Goal: Task Accomplishment & Management: Manage account settings

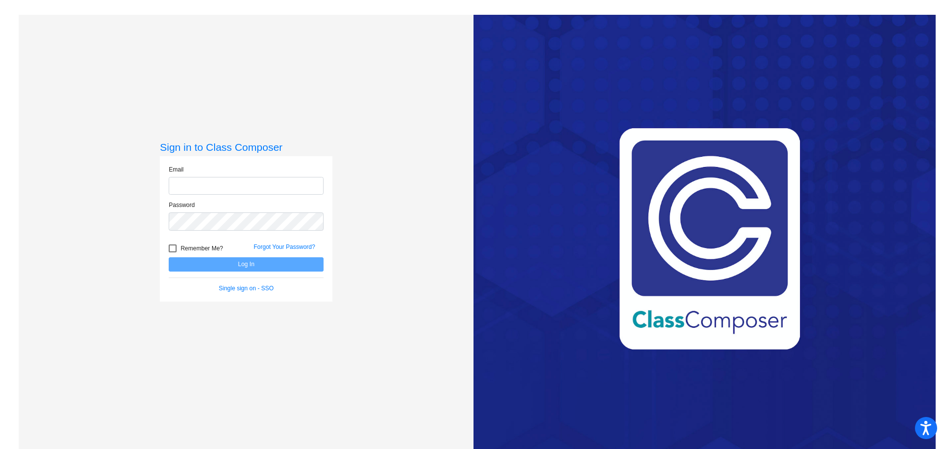
type input "[EMAIL_ADDRESS][DOMAIN_NAME]"
drag, startPoint x: 274, startPoint y: 263, endPoint x: 280, endPoint y: 263, distance: 5.4
click at [274, 263] on button "Log In" at bounding box center [246, 265] width 155 height 14
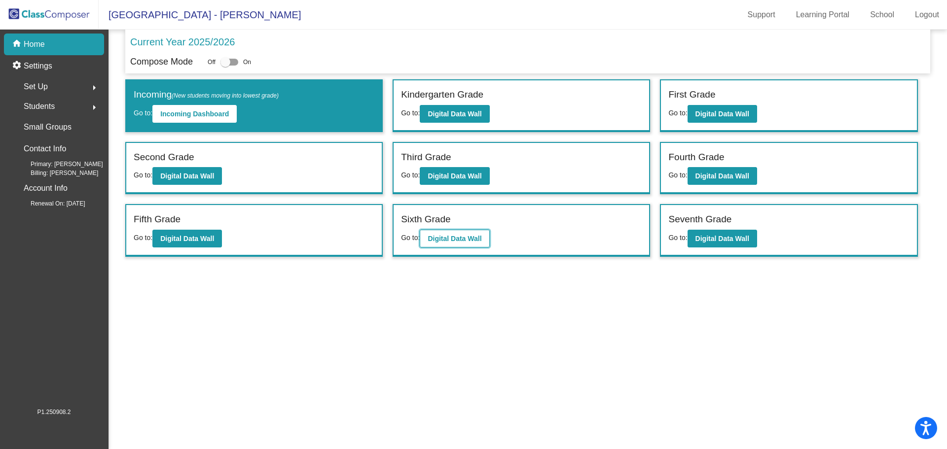
click at [478, 244] on button "Digital Data Wall" at bounding box center [455, 239] width 70 height 18
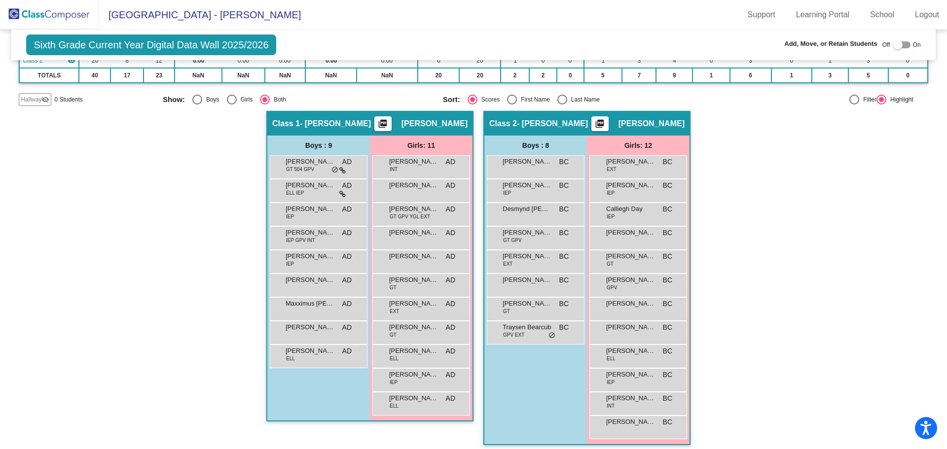
scroll to position [118, 0]
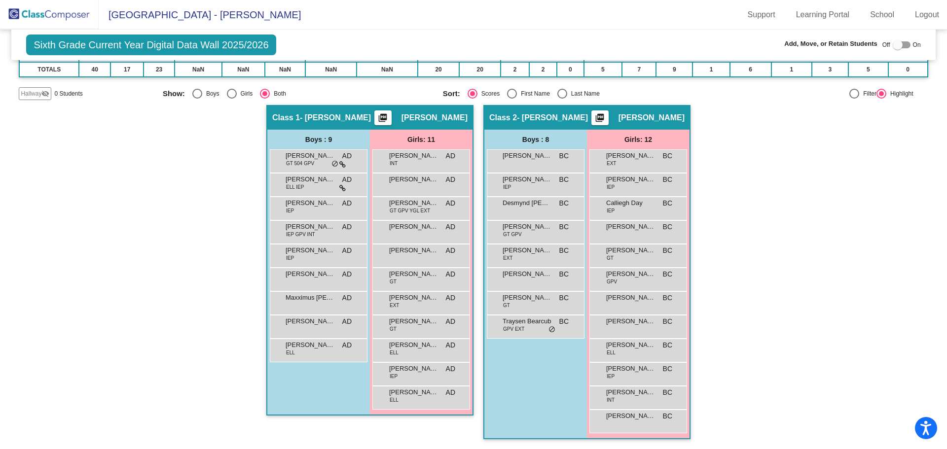
click at [36, 7] on img at bounding box center [49, 14] width 99 height 29
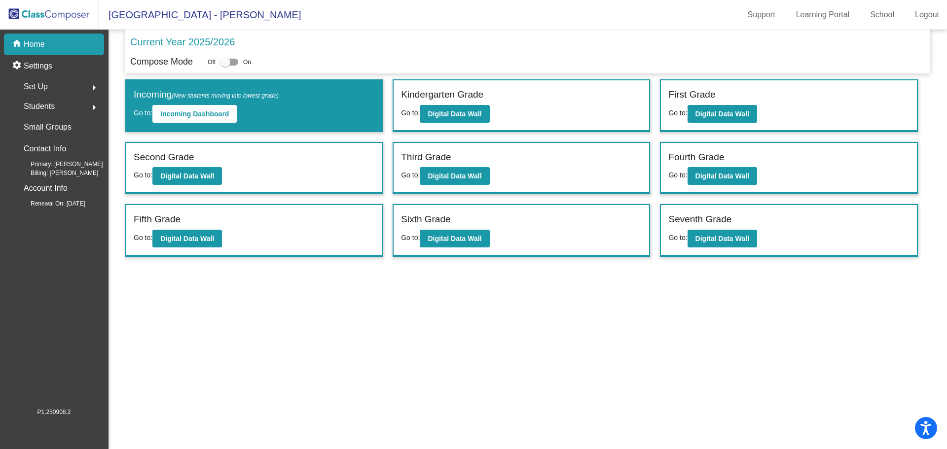
click at [48, 105] on span "Students" at bounding box center [39, 107] width 31 height 14
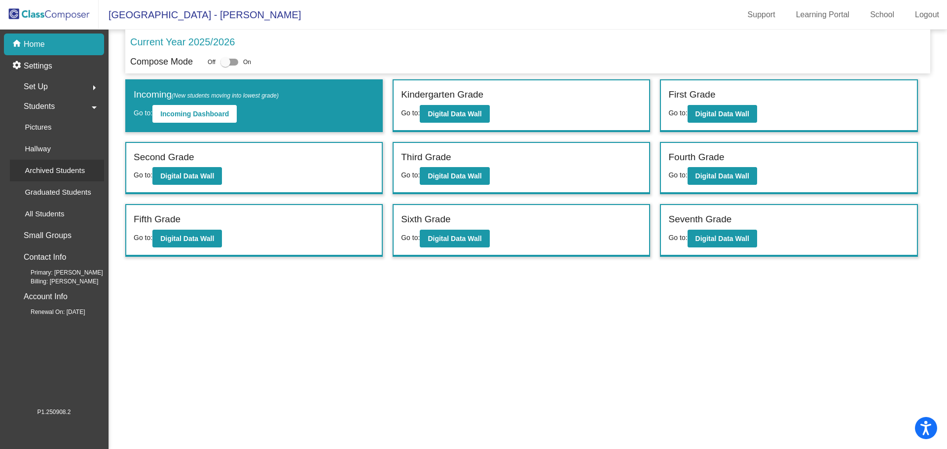
click at [46, 174] on p "Archived Students" at bounding box center [55, 171] width 60 height 12
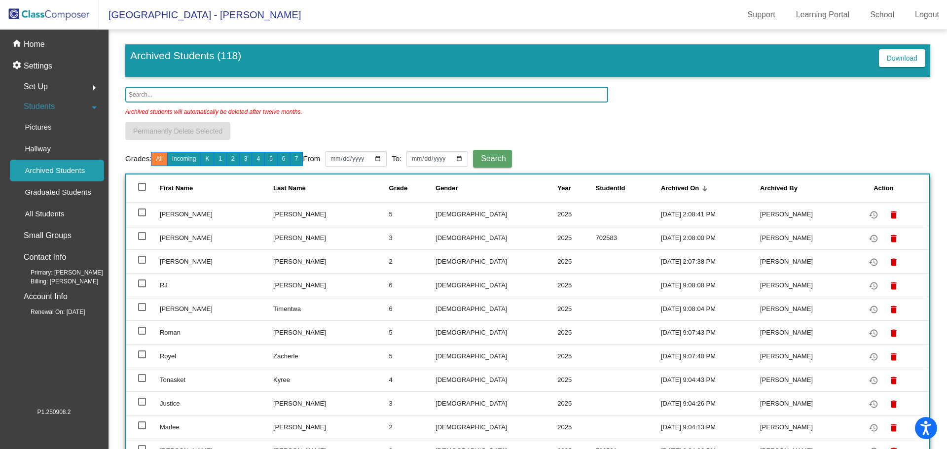
click at [168, 95] on input "text" at bounding box center [366, 95] width 483 height 16
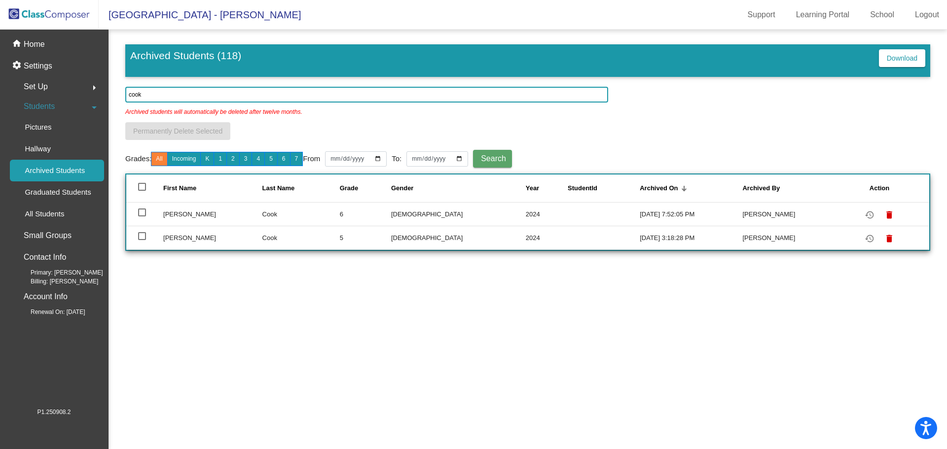
type input "cook"
click at [142, 236] on div at bounding box center [142, 236] width 8 height 8
click at [142, 240] on input "select row 55" at bounding box center [142, 240] width 0 height 0
click at [142, 236] on div at bounding box center [142, 236] width 8 height 8
click at [142, 240] on input "deselect row 55" at bounding box center [142, 240] width 0 height 0
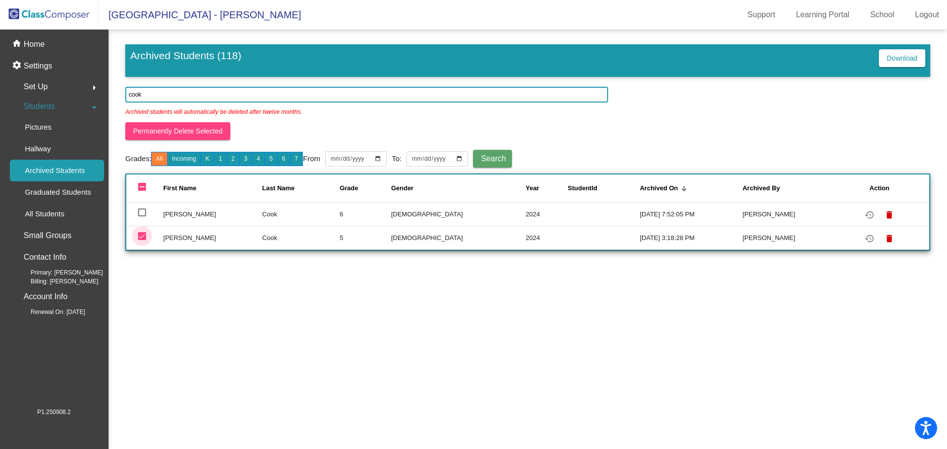
checkbox input "false"
click at [867, 241] on mat-icon "restore" at bounding box center [870, 239] width 12 height 12
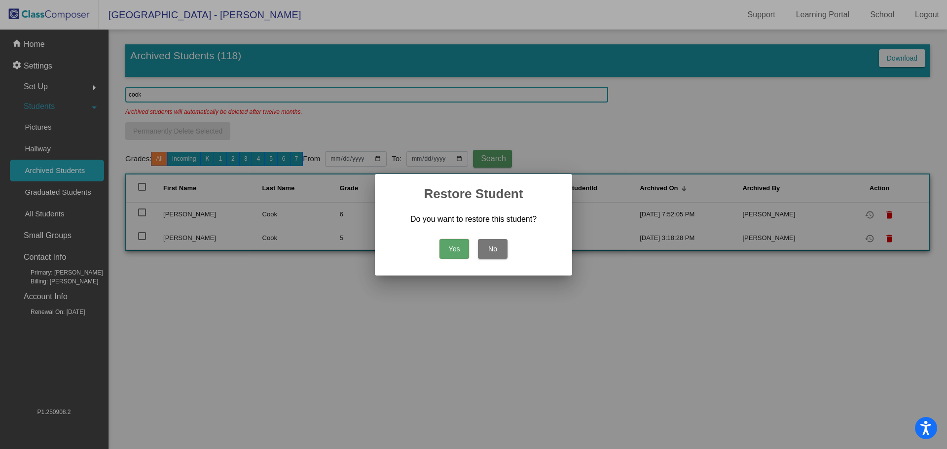
click at [460, 250] on button "Yes" at bounding box center [455, 249] width 30 height 20
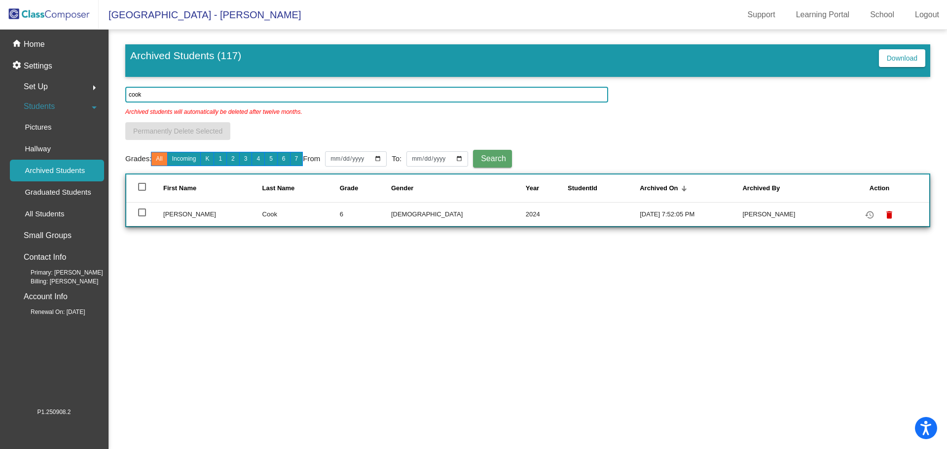
click at [30, 12] on img at bounding box center [49, 14] width 99 height 29
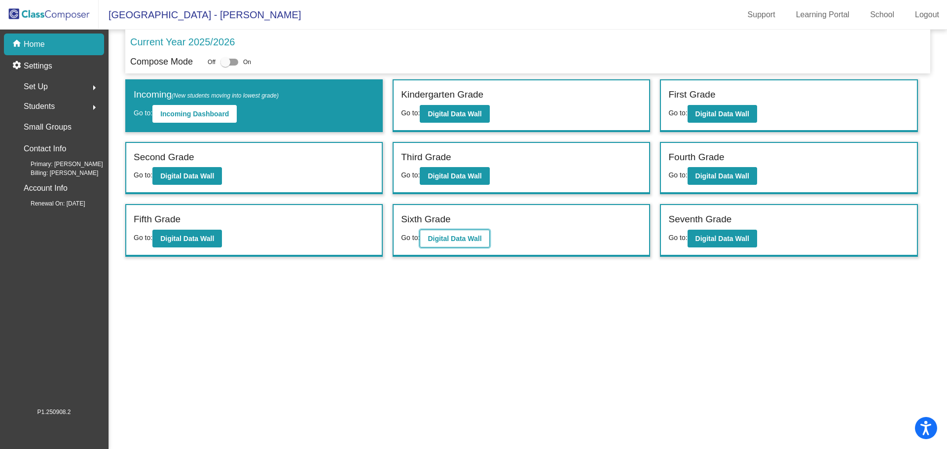
click at [454, 241] on b "Digital Data Wall" at bounding box center [455, 239] width 54 height 8
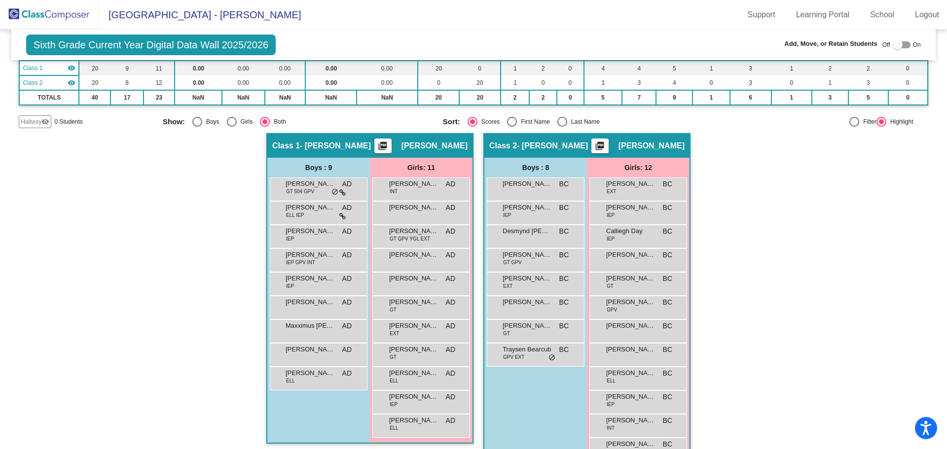
scroll to position [118, 0]
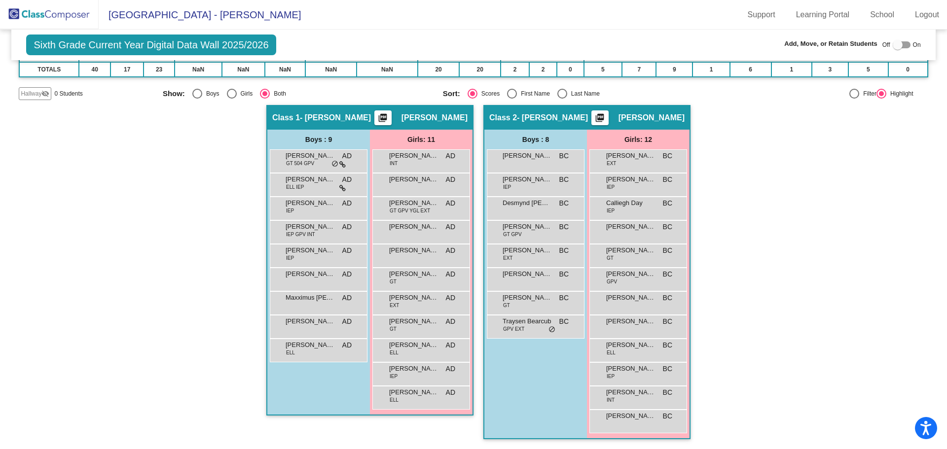
click at [562, 97] on div "Select an option" at bounding box center [563, 94] width 10 height 10
click at [562, 99] on input "Last Name" at bounding box center [562, 99] width 0 height 0
radio input "true"
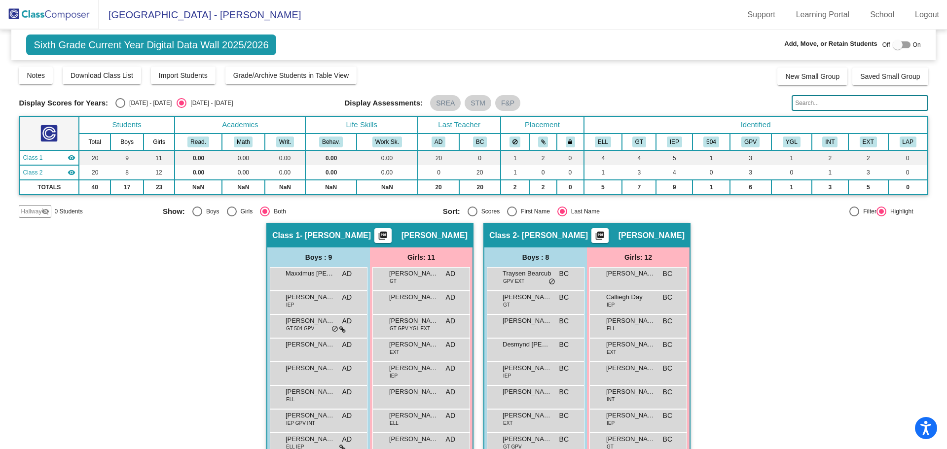
scroll to position [0, 0]
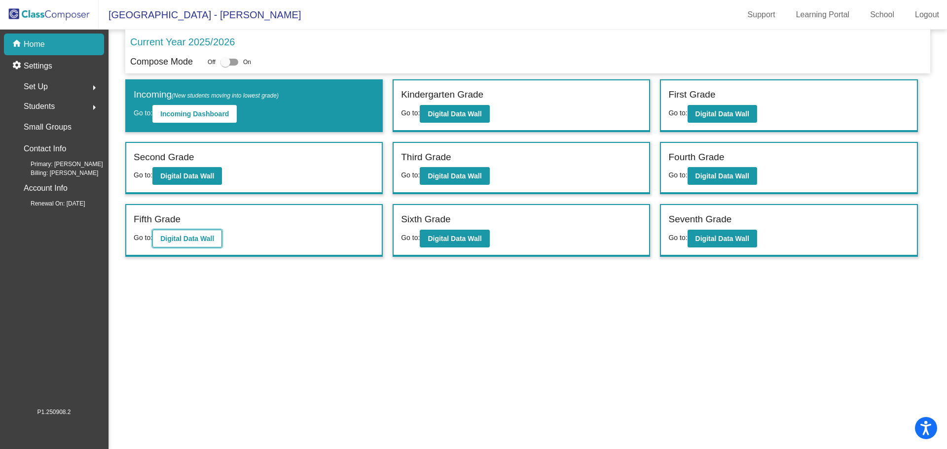
click at [178, 245] on button "Digital Data Wall" at bounding box center [187, 239] width 70 height 18
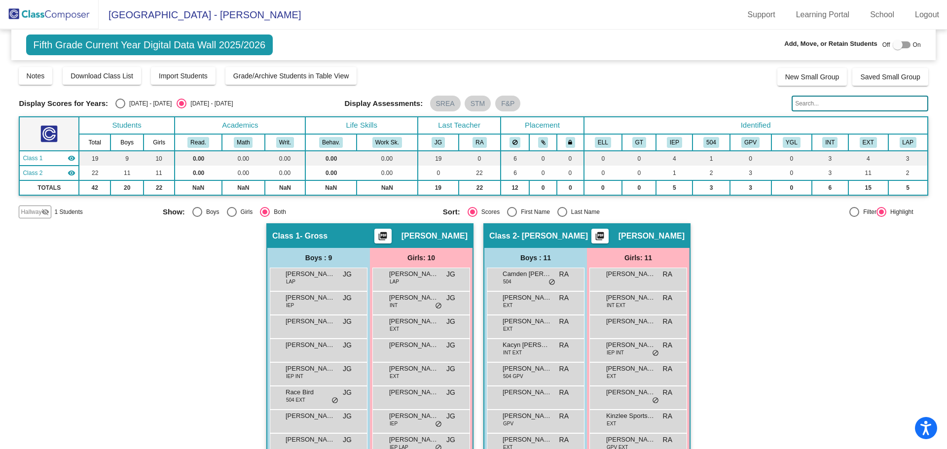
click at [35, 13] on img at bounding box center [49, 14] width 99 height 29
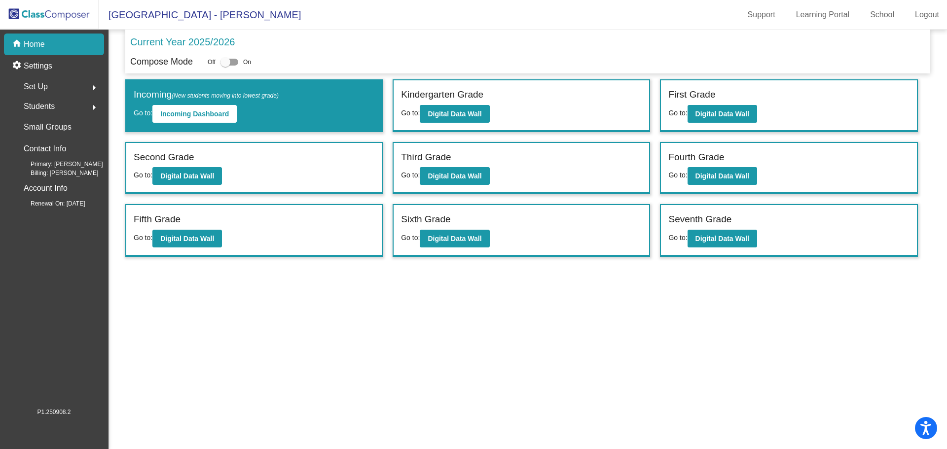
click at [46, 109] on span "Students" at bounding box center [39, 107] width 31 height 14
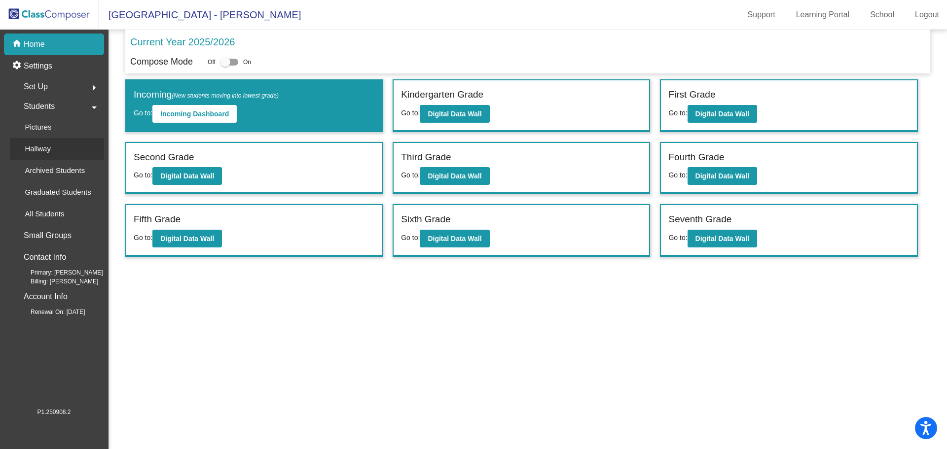
click at [51, 150] on div "Hallway" at bounding box center [34, 149] width 49 height 22
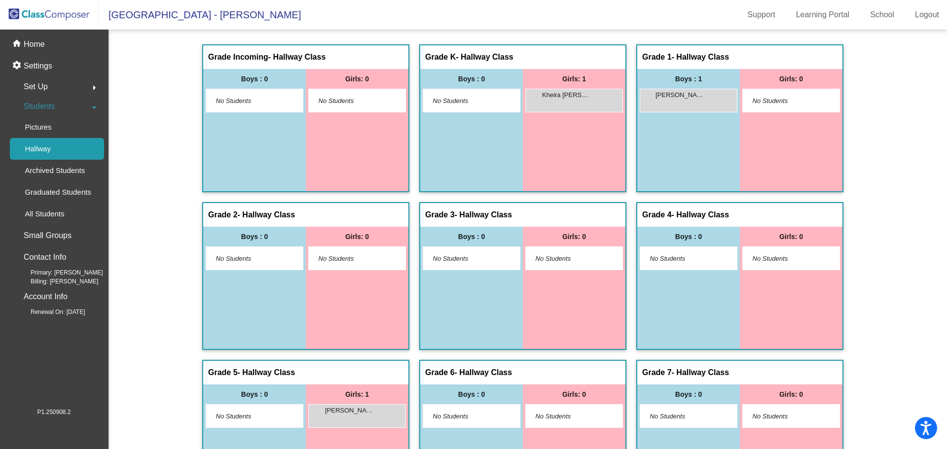
scroll to position [69, 0]
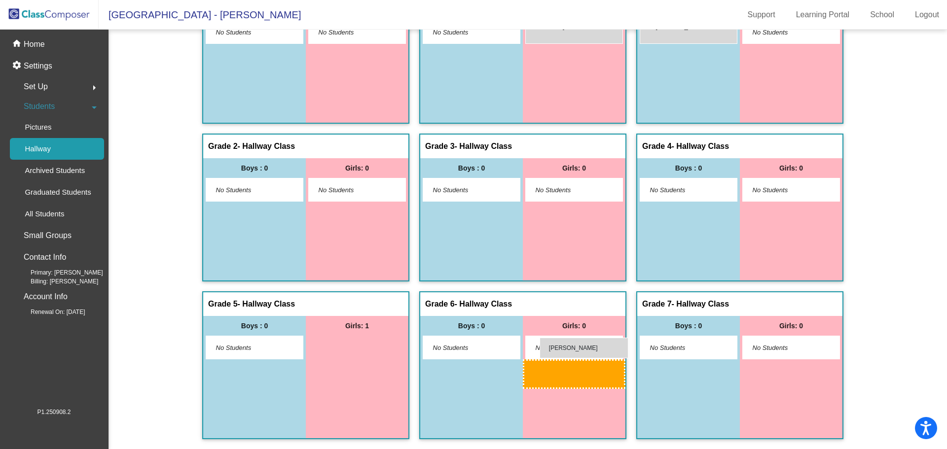
drag, startPoint x: 363, startPoint y: 349, endPoint x: 540, endPoint y: 338, distance: 177.5
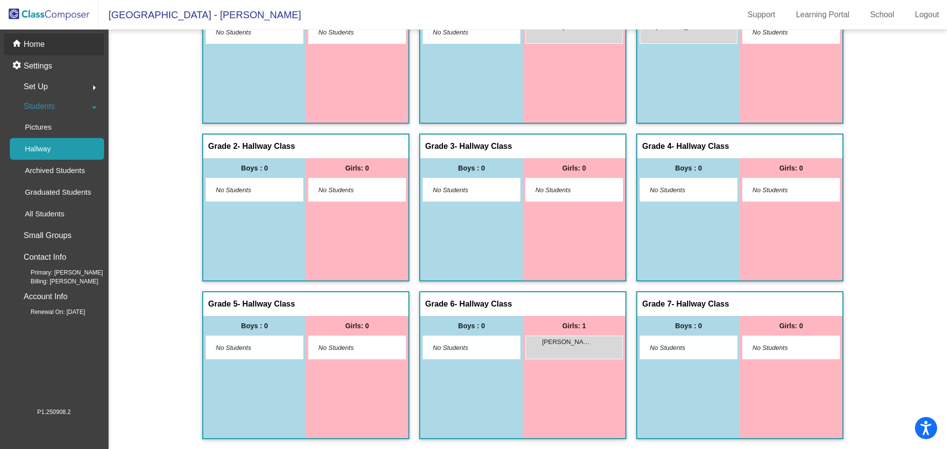
click at [31, 48] on p "Home" at bounding box center [34, 44] width 21 height 12
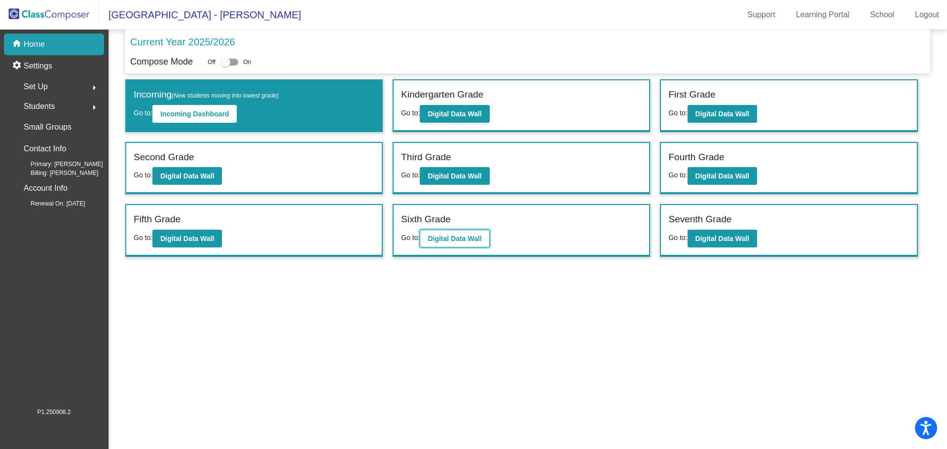
click at [440, 237] on b "Digital Data Wall" at bounding box center [455, 239] width 54 height 8
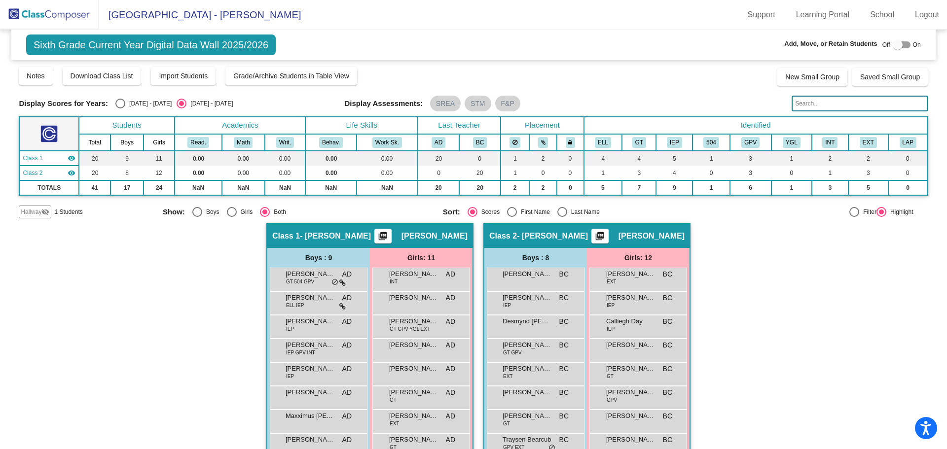
click at [38, 211] on span "Hallway" at bounding box center [31, 212] width 21 height 9
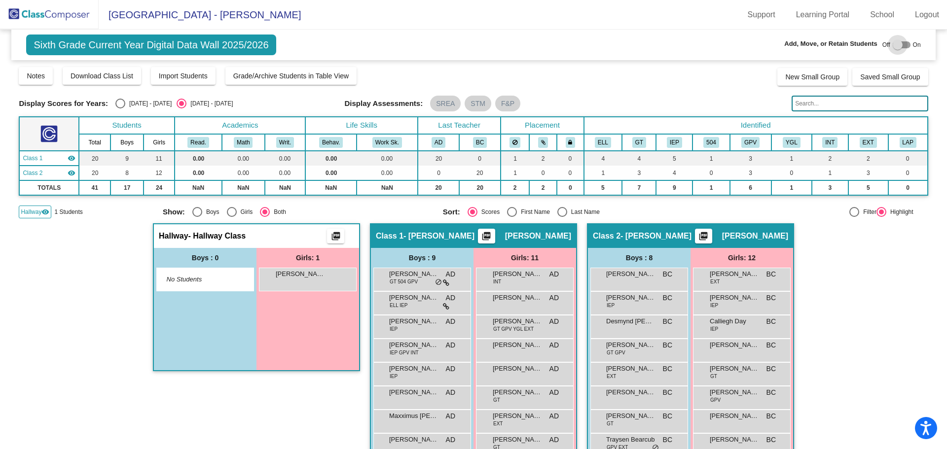
click at [898, 43] on div at bounding box center [902, 44] width 18 height 7
checkbox input "true"
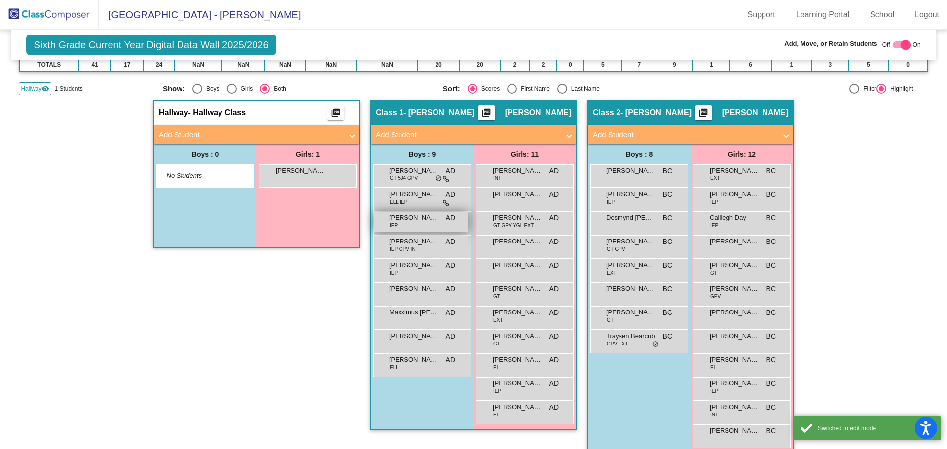
scroll to position [138, 0]
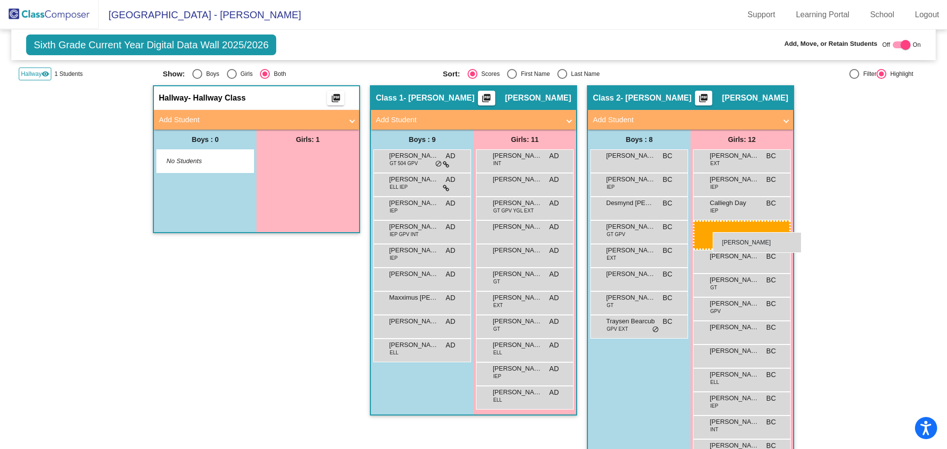
drag, startPoint x: 305, startPoint y: 157, endPoint x: 713, endPoint y: 232, distance: 414.5
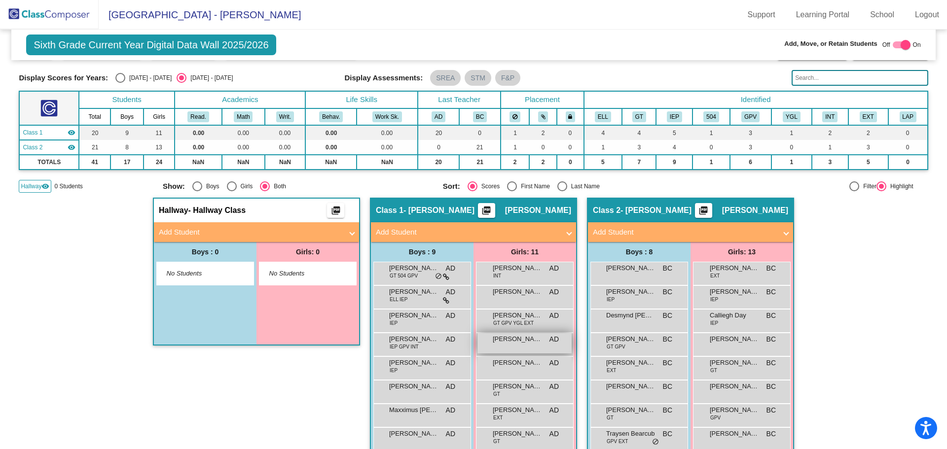
scroll to position [49, 0]
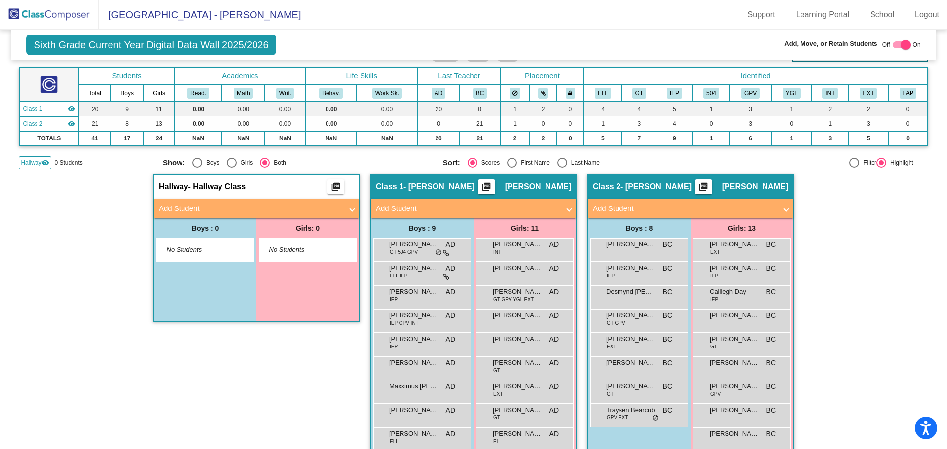
drag, startPoint x: 20, startPoint y: 15, endPoint x: 66, endPoint y: 26, distance: 47.2
click at [20, 15] on img at bounding box center [49, 14] width 99 height 29
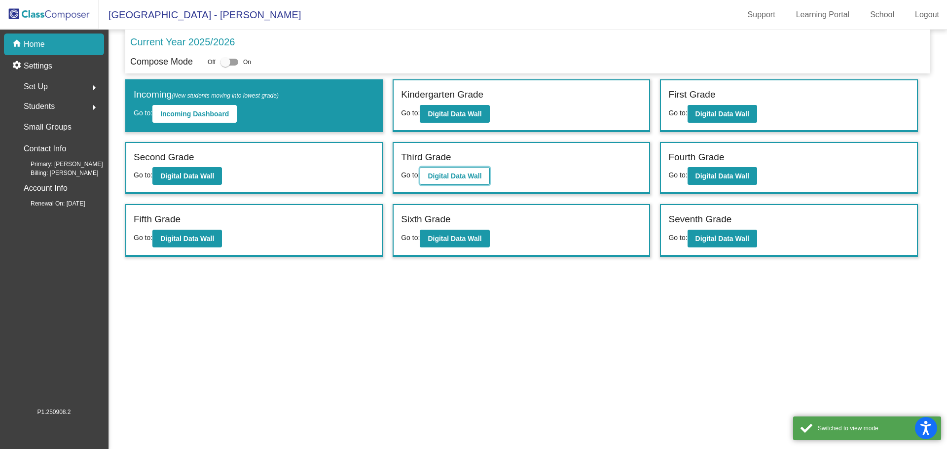
click at [443, 176] on b "Digital Data Wall" at bounding box center [455, 176] width 54 height 8
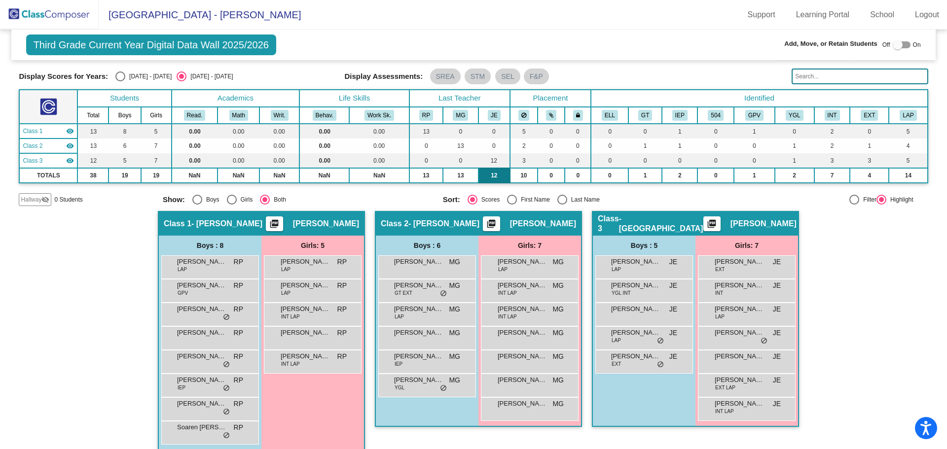
scroll to position [38, 0]
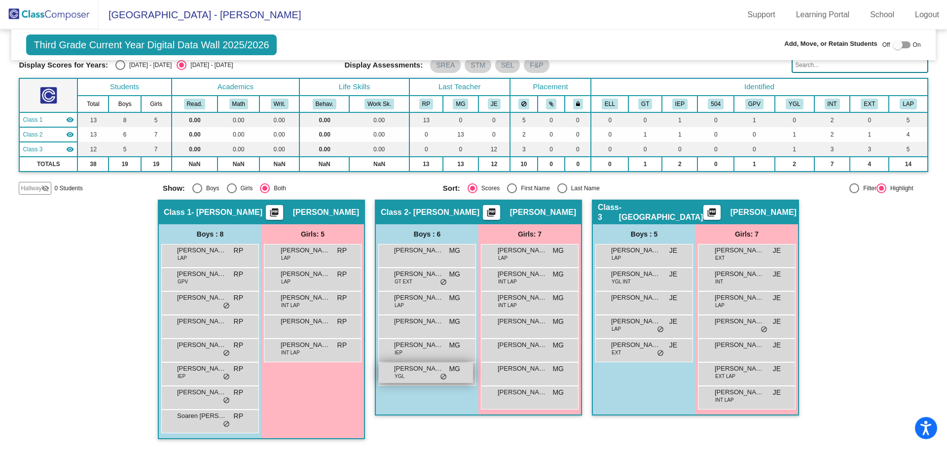
click at [414, 375] on div "[PERSON_NAME] YGL MG lock do_not_disturb_alt" at bounding box center [426, 373] width 94 height 20
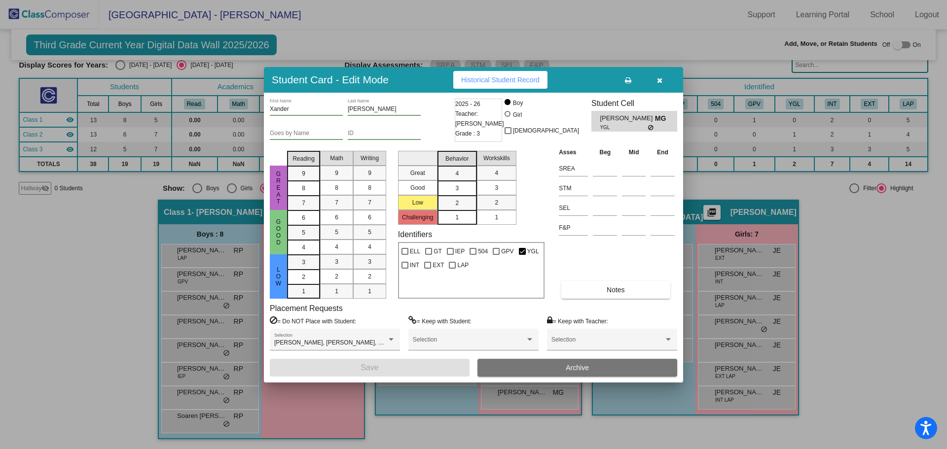
click at [656, 76] on button "button" at bounding box center [660, 80] width 32 height 18
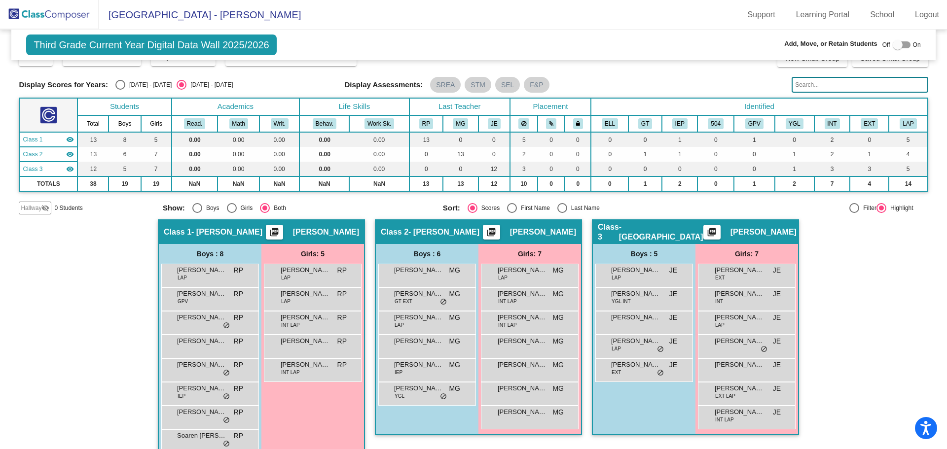
scroll to position [0, 0]
